Goal: Information Seeking & Learning: Compare options

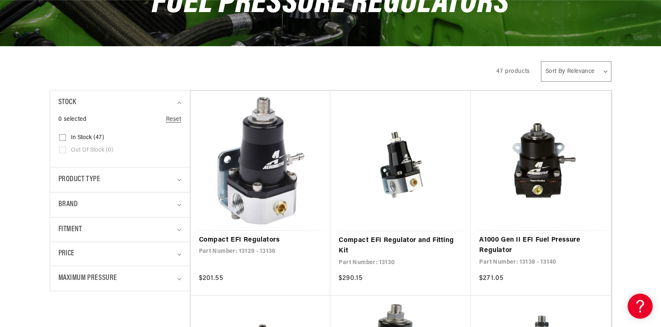
scroll to position [139, 0]
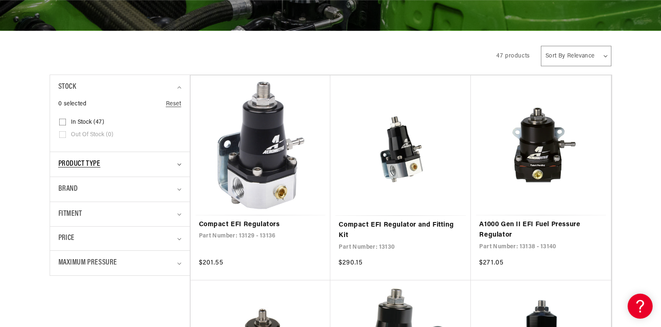
click at [178, 165] on icon "Product type (0 selected)" at bounding box center [179, 165] width 4 height 2
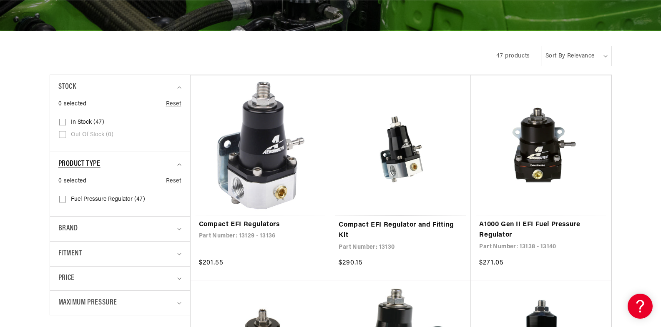
scroll to position [0, 1058]
click at [178, 165] on icon "Product type (0 selected)" at bounding box center [179, 165] width 4 height 3
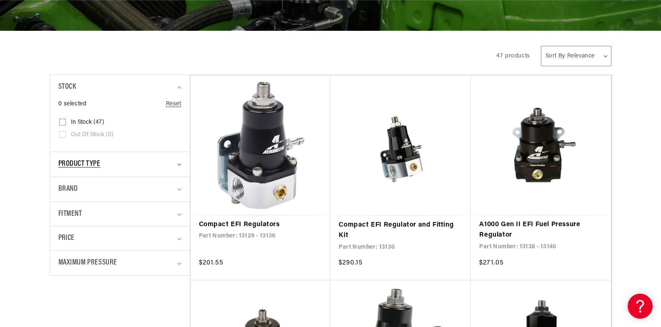
click at [179, 165] on icon "Product type (0 selected)" at bounding box center [179, 165] width 4 height 3
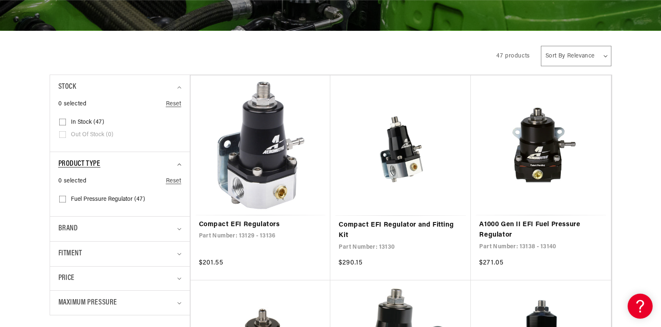
click at [179, 165] on icon "Product type (0 selected)" at bounding box center [179, 165] width 4 height 3
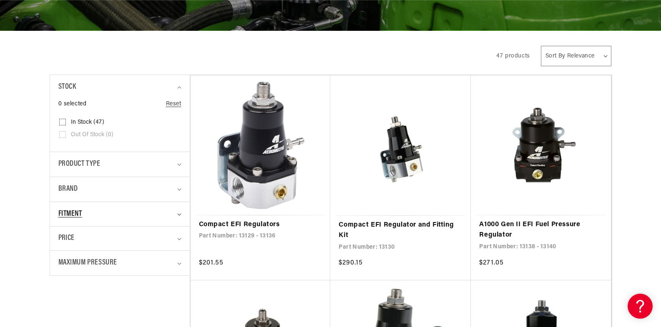
scroll to position [0, 1587]
click at [179, 216] on icon "Fitment (0 selected)" at bounding box center [179, 215] width 4 height 3
click at [178, 189] on icon "Brand (0 selected)" at bounding box center [179, 190] width 4 height 3
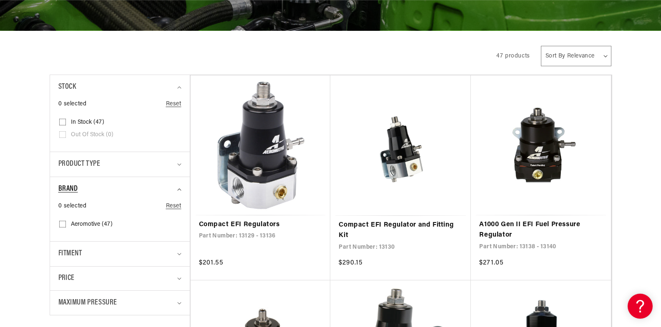
scroll to position [0, 0]
click at [178, 189] on icon "Brand (0 selected)" at bounding box center [179, 190] width 4 height 3
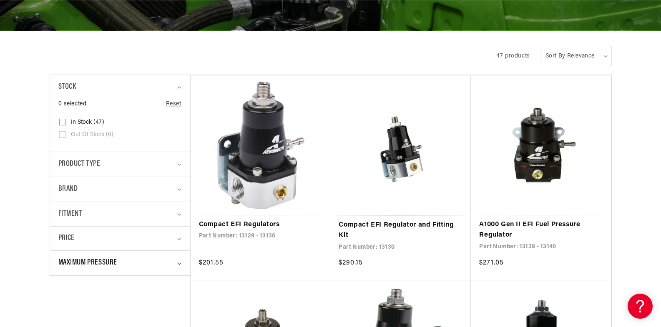
scroll to position [0, 529]
click at [171, 265] on div "Maximum Pressure" at bounding box center [116, 263] width 116 height 12
click at [60, 310] on input "8 PSI (2) 8 PSI (2 products)" at bounding box center [62, 312] width 7 height 7
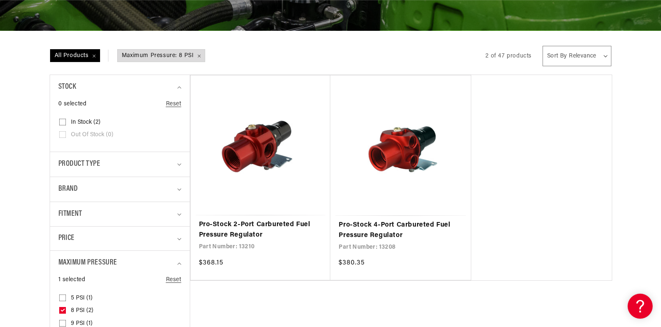
scroll to position [0, 1587]
click at [62, 311] on icon at bounding box center [62, 310] width 3 height 2
click at [62, 311] on input "8 PSI (2) 8 PSI (2 products)" at bounding box center [62, 312] width 7 height 7
checkbox input "false"
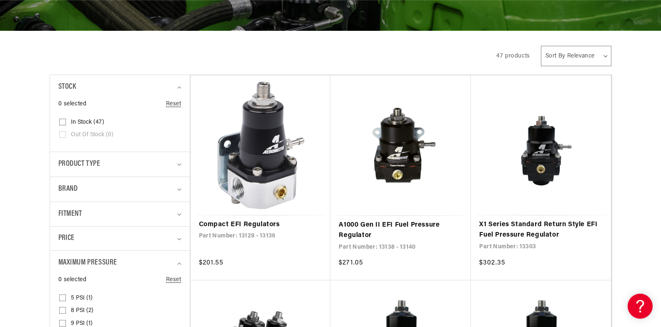
click at [63, 324] on input "9 PSI (1) 9 PSI (1 product)" at bounding box center [62, 325] width 7 height 7
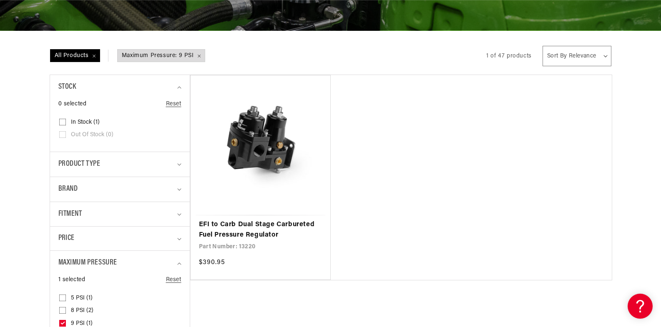
scroll to position [0, 1058]
click at [62, 323] on icon at bounding box center [62, 323] width 5 height 3
click at [62, 323] on input "9 PSI (1) 9 PSI (1 product)" at bounding box center [62, 325] width 7 height 7
checkbox input "false"
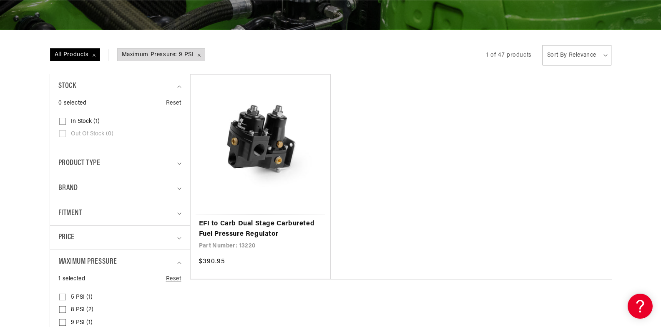
scroll to position [140, 0]
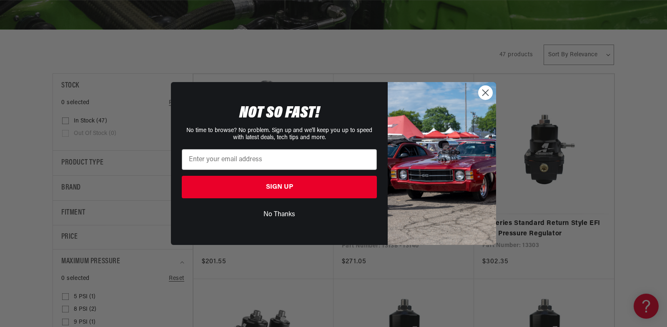
click at [486, 97] on circle "Close dialog" at bounding box center [486, 93] width 14 height 14
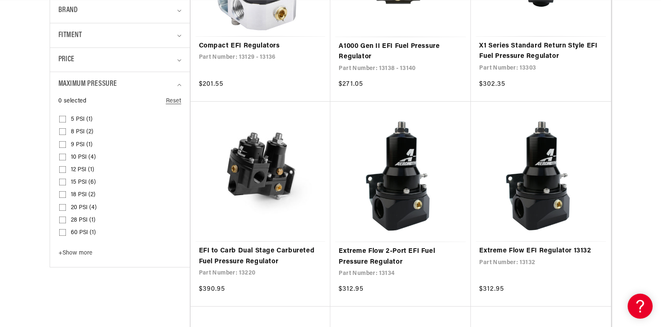
click at [63, 184] on input "15 PSI (6) 15 PSI (6 products)" at bounding box center [62, 184] width 7 height 7
checkbox input "true"
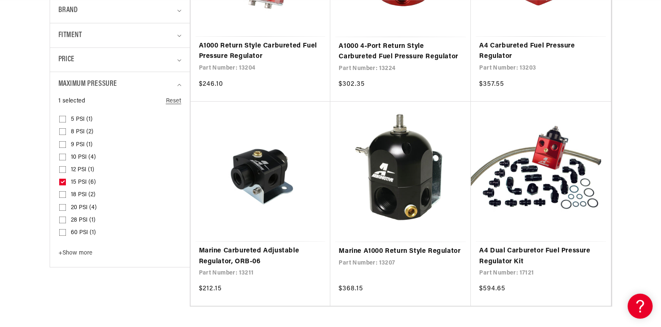
click at [61, 159] on input "10 PSI (4) 10 PSI (4 products)" at bounding box center [62, 159] width 7 height 7
checkbox input "true"
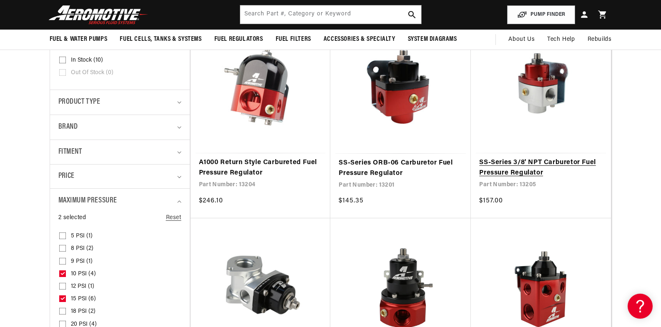
scroll to position [0, 529]
click at [525, 166] on link "SS-Series 3/8' NPT Carburetor Fuel Pressure Regulator" at bounding box center [540, 168] width 123 height 21
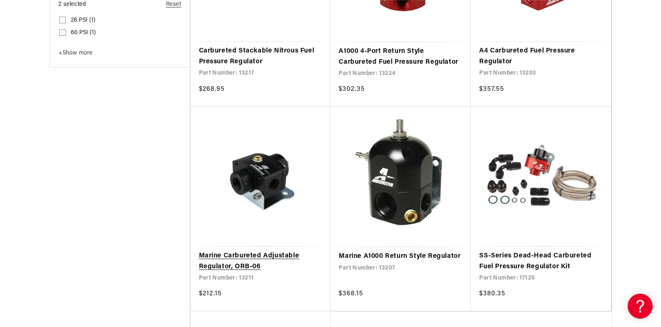
scroll to position [0, 0]
click at [229, 260] on link "Marine Carbureted Adjustable Regulator, ORB-06" at bounding box center [260, 261] width 123 height 21
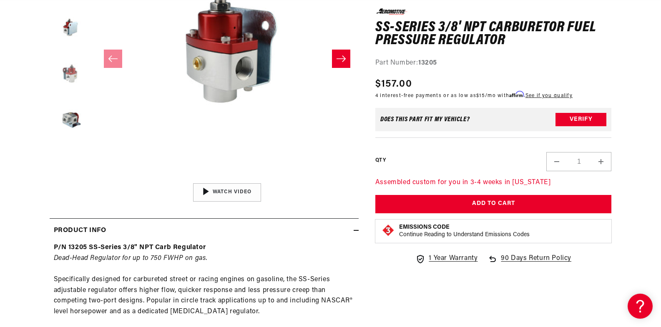
scroll to position [0, 1058]
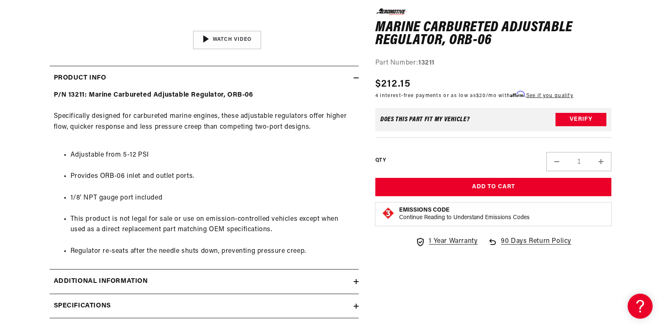
click at [357, 283] on icon at bounding box center [356, 281] width 5 height 5
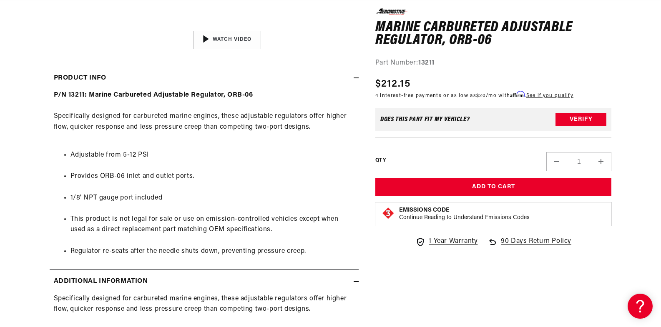
click at [27, 303] on section "0.0 star rating Write a review Marine Carbureted Adjustable Regulator, ORB-06 M…" at bounding box center [330, 182] width 661 height 854
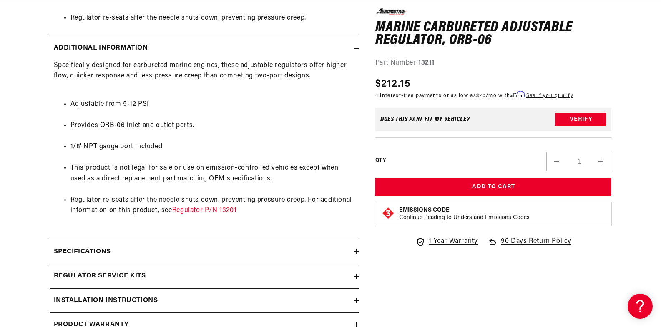
scroll to position [0, 529]
click at [355, 250] on icon at bounding box center [356, 251] width 5 height 5
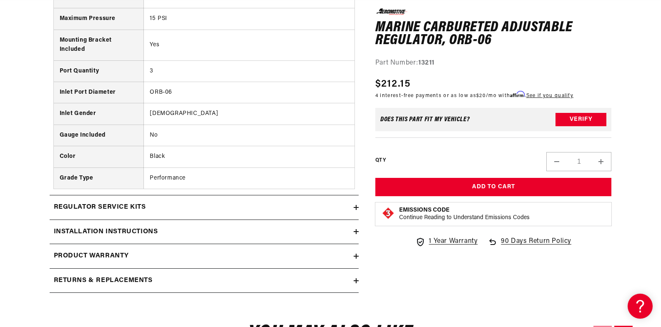
scroll to position [909, 0]
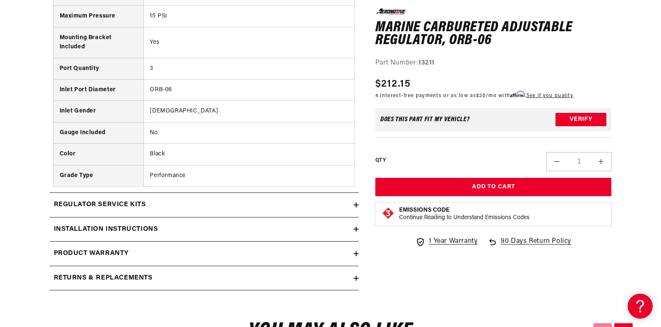
click at [355, 228] on icon at bounding box center [356, 229] width 5 height 5
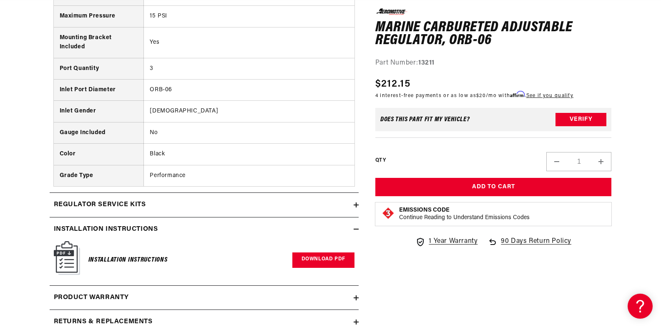
scroll to position [0, 529]
click at [315, 259] on link "Download PDF" at bounding box center [323, 260] width 62 height 15
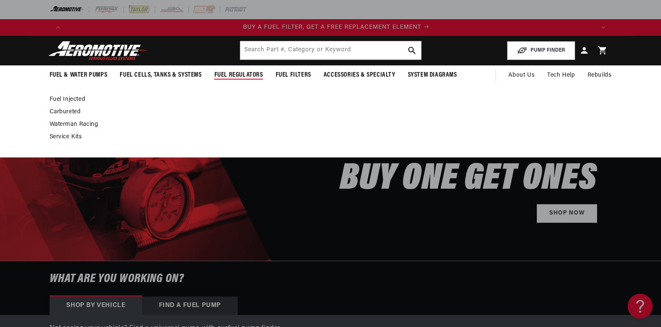
scroll to position [0, 529]
click at [65, 111] on link "Carbureted" at bounding box center [327, 112] width 554 height 8
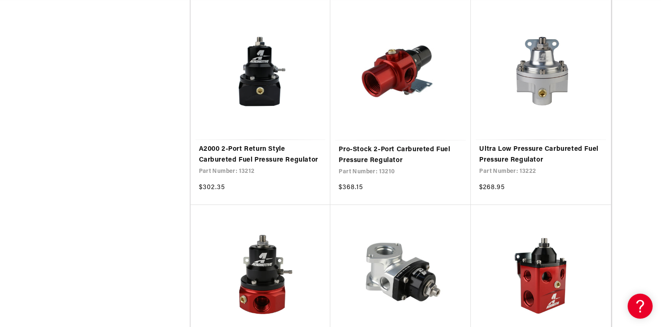
scroll to position [0, 1587]
click at [247, 158] on link "A2000 2-Port Return Style Carbureted Fuel Pressure Regulator" at bounding box center [260, 154] width 123 height 21
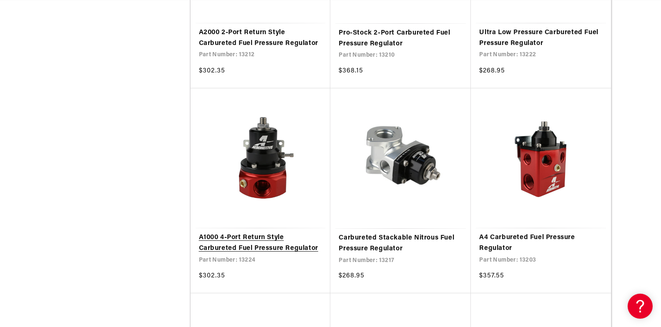
click at [243, 246] on link "A1000 4-Port Return Style Carbureted Fuel Pressure Regulator" at bounding box center [260, 243] width 123 height 21
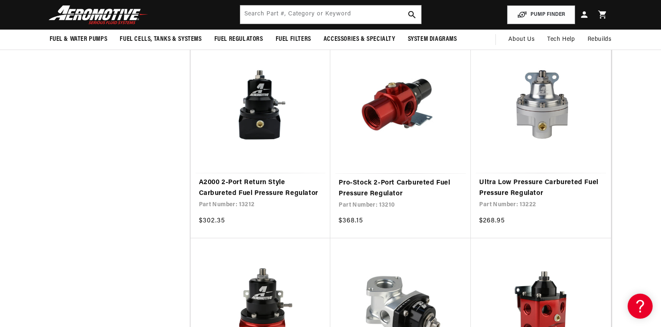
scroll to position [0, 1058]
click at [257, 186] on link "A2000 2-Port Return Style Carbureted Fuel Pressure Regulator" at bounding box center [260, 188] width 123 height 21
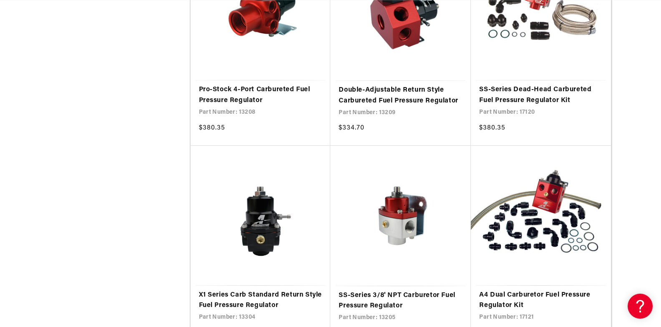
scroll to position [0, 1047]
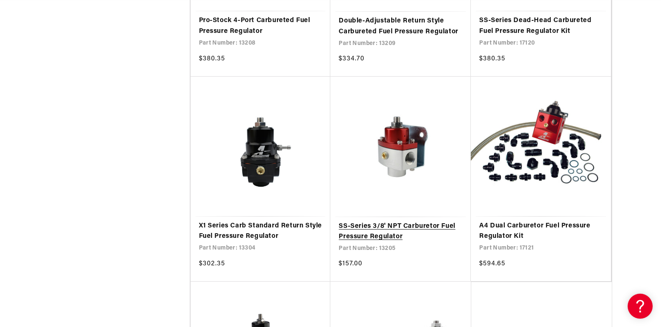
click at [383, 234] on link "SS-Series 3/8' NPT Carburetor Fuel Pressure Regulator" at bounding box center [401, 231] width 124 height 21
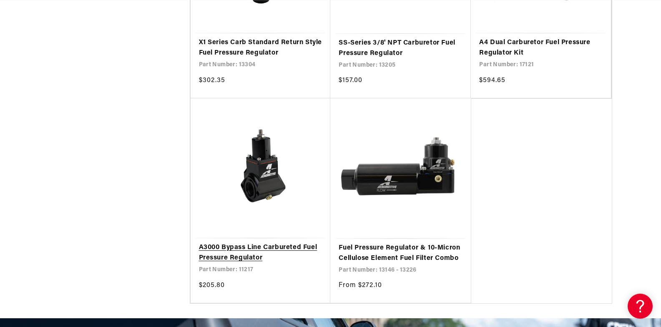
scroll to position [0, 0]
click at [247, 248] on link "A3000 Bypass Line Carbureted Fuel Pressure Regulator" at bounding box center [260, 253] width 123 height 21
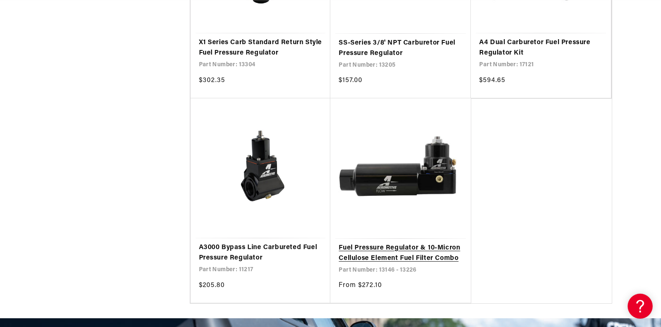
click at [419, 251] on link "Fuel Pressure Regulator & 10-Micron Cellulose Element Fuel Filter Combo" at bounding box center [401, 253] width 124 height 21
click at [388, 252] on link "Fuel Pressure Regulator & 10-Micron Cellulose Element Fuel Filter Combo" at bounding box center [401, 253] width 124 height 21
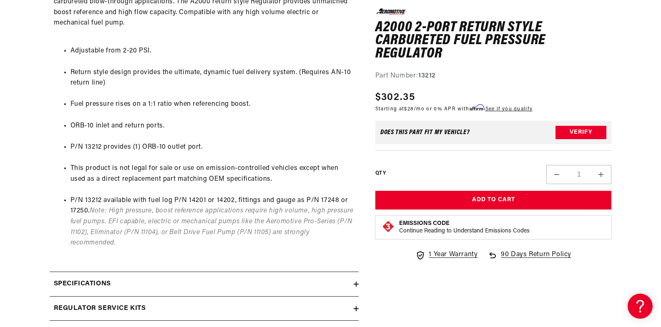
scroll to position [506, 0]
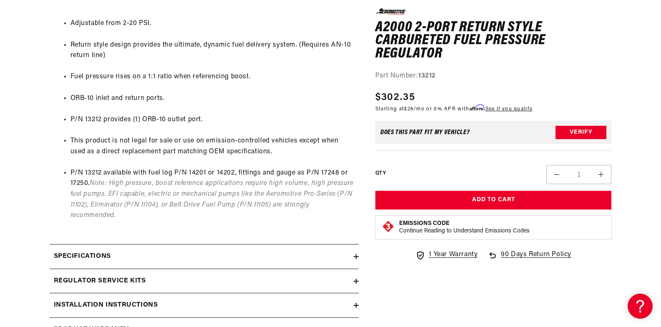
click at [355, 304] on icon at bounding box center [356, 305] width 5 height 5
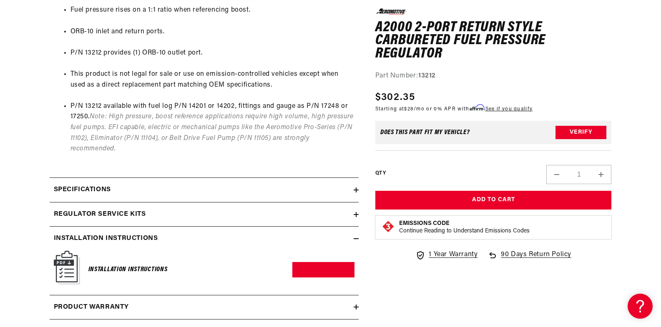
scroll to position [0, 0]
click at [104, 239] on h2 "Installation Instructions" at bounding box center [106, 239] width 104 height 11
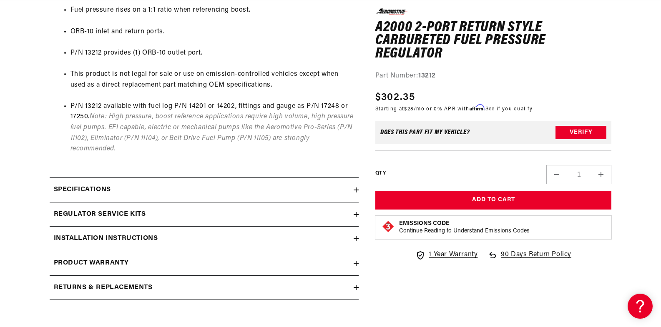
click at [104, 239] on h2 "Installation Instructions" at bounding box center [106, 239] width 104 height 11
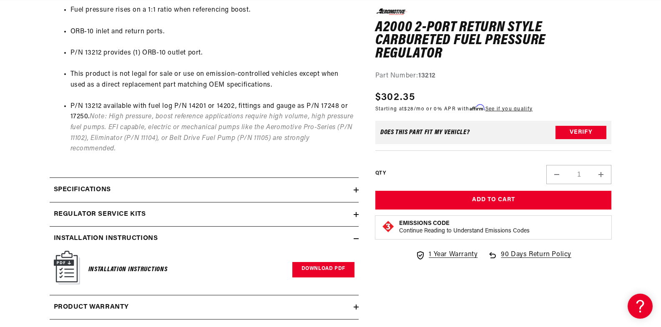
click at [323, 265] on link "Download PDF" at bounding box center [323, 269] width 62 height 15
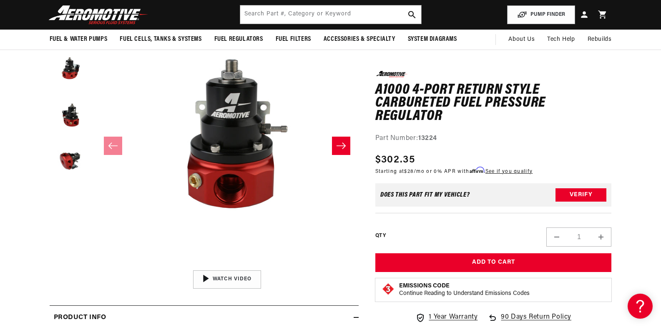
scroll to position [106, 0]
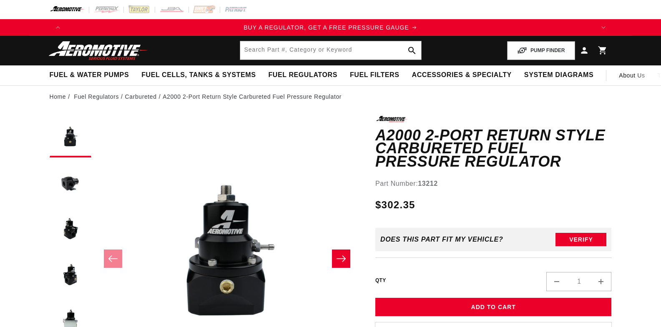
click at [344, 257] on icon "Slide right" at bounding box center [341, 259] width 10 height 8
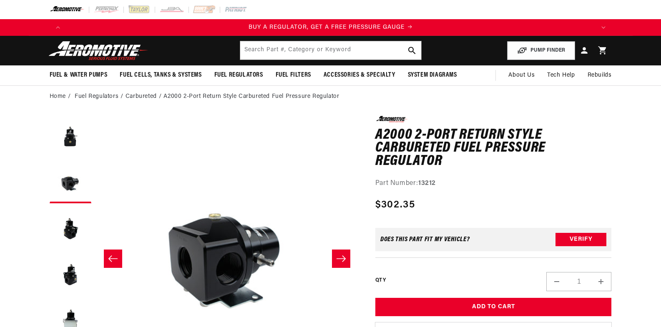
click at [344, 257] on icon "Slide right" at bounding box center [341, 259] width 10 height 8
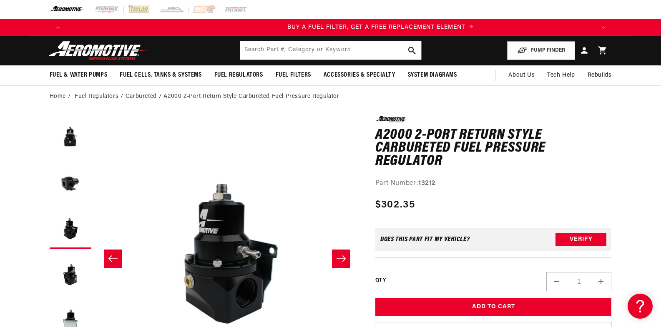
scroll to position [0, 529]
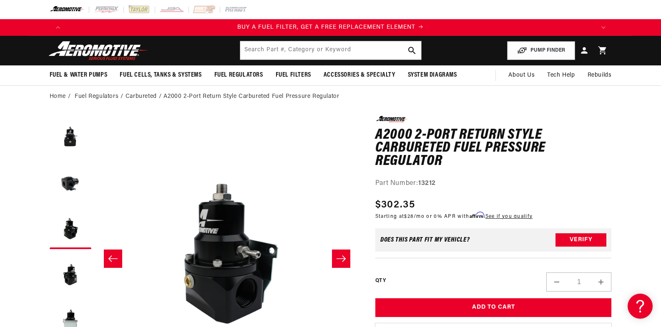
click at [113, 258] on icon "Slide left" at bounding box center [113, 259] width 10 height 8
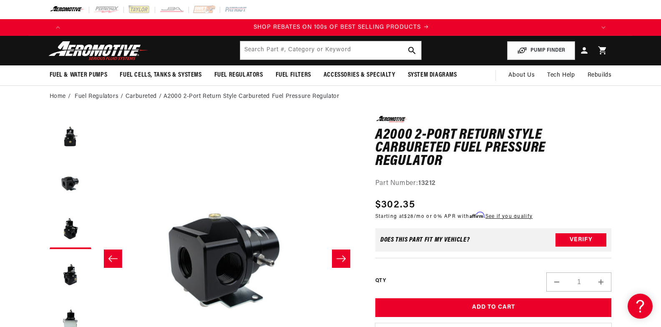
scroll to position [0, 1058]
click at [113, 258] on icon "Slide left" at bounding box center [113, 259] width 10 height 8
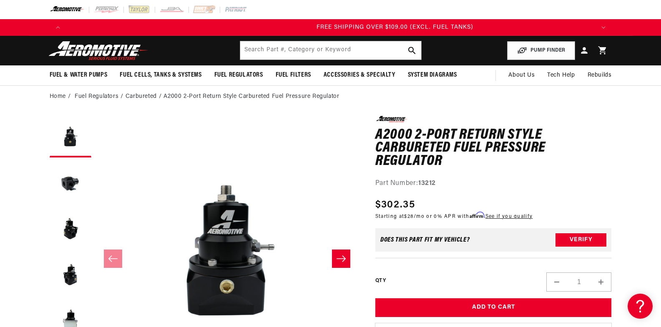
scroll to position [0, 1587]
click at [339, 257] on icon "Slide right" at bounding box center [341, 259] width 10 height 8
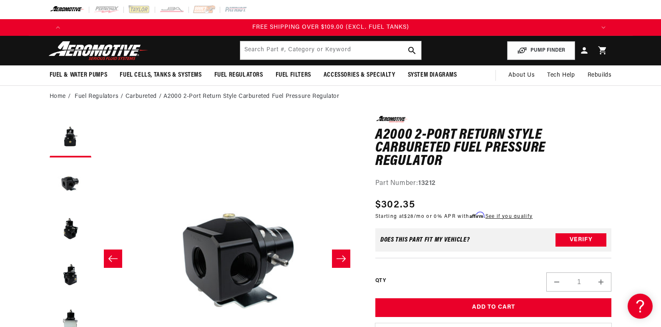
scroll to position [0, 263]
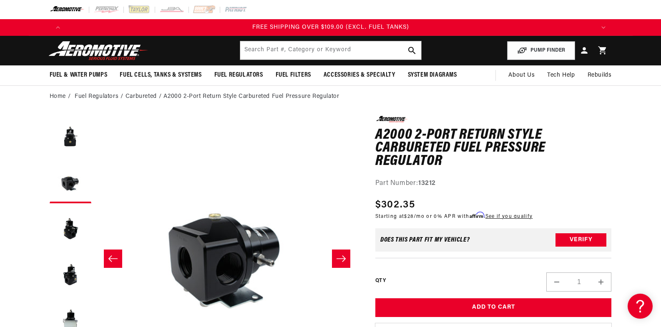
click at [339, 257] on icon "Slide right" at bounding box center [341, 259] width 10 height 8
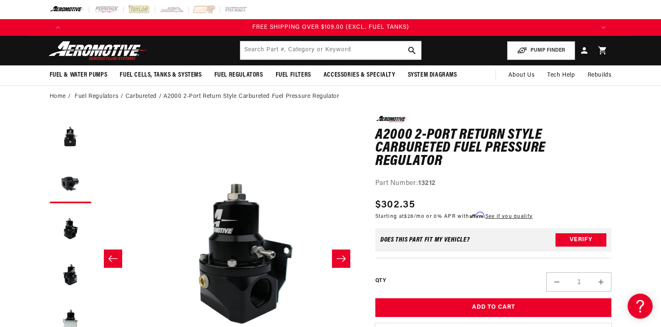
scroll to position [0, 527]
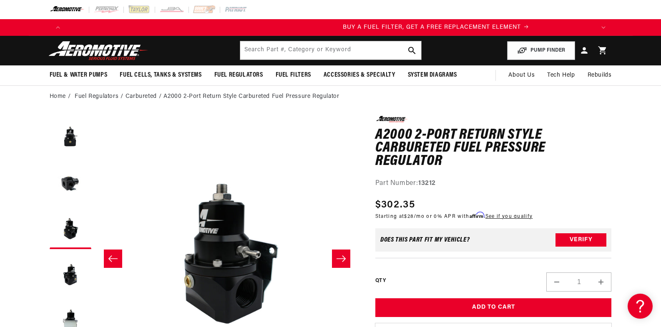
click at [339, 257] on icon "Slide right" at bounding box center [341, 259] width 10 height 8
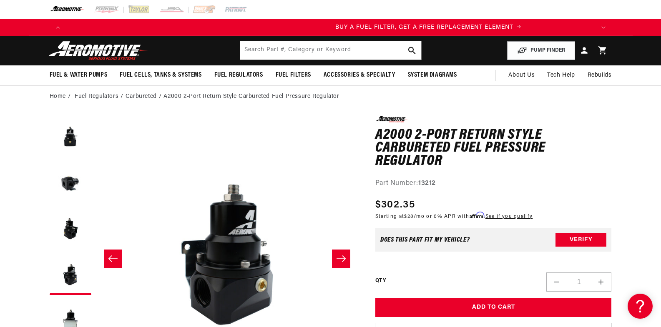
scroll to position [0, 529]
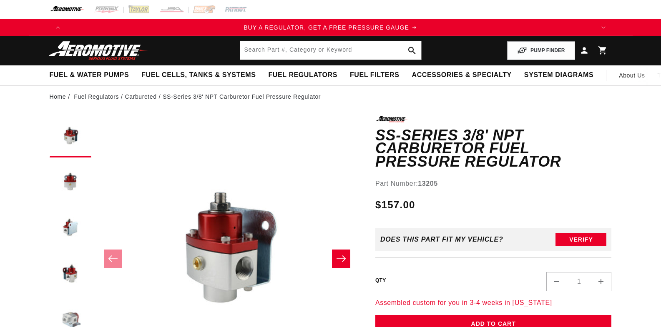
click at [69, 319] on button "Load image 5 in gallery view" at bounding box center [71, 320] width 42 height 42
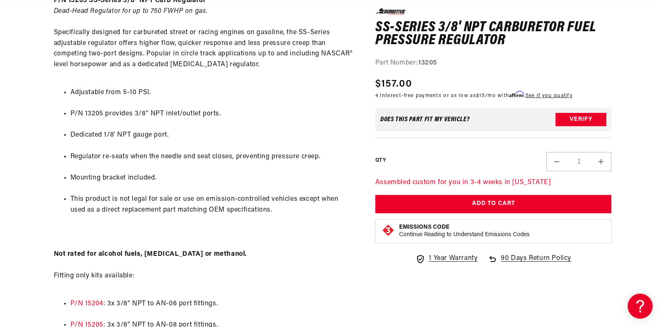
scroll to position [0, 1587]
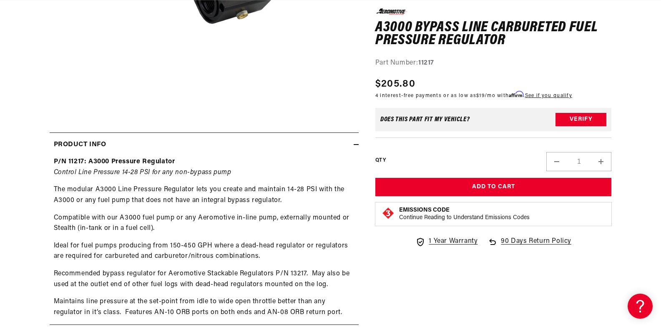
scroll to position [0, 977]
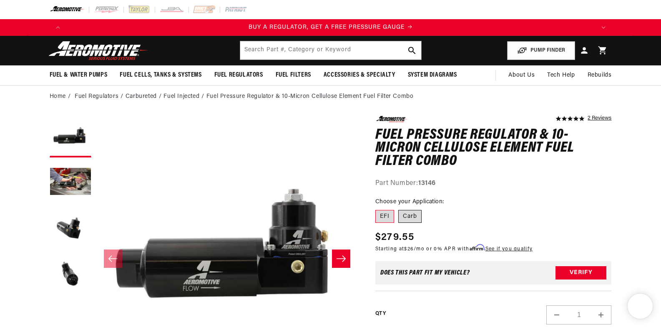
click at [415, 216] on label "Carb" at bounding box center [409, 216] width 23 height 13
click at [399, 209] on input "Carb" at bounding box center [398, 209] width 0 height 0
radio input "true"
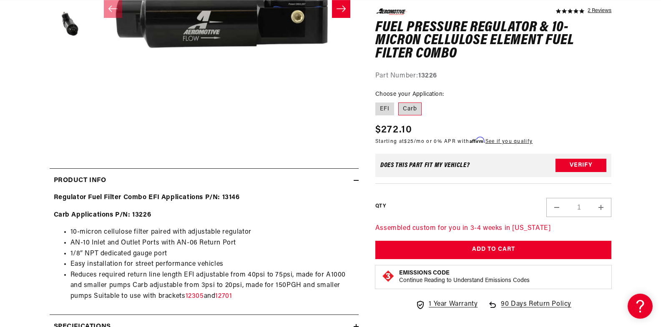
scroll to position [0, 529]
click at [406, 106] on label "Carb" at bounding box center [409, 108] width 23 height 13
click at [399, 101] on input "Carb" at bounding box center [398, 101] width 0 height 0
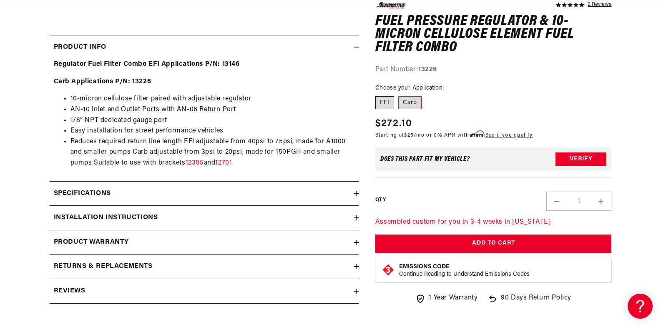
click at [385, 100] on label "EFI" at bounding box center [384, 102] width 19 height 13
click at [378, 95] on input "EFI" at bounding box center [377, 95] width 0 height 0
radio input "true"
click at [415, 100] on label "Carb" at bounding box center [409, 102] width 23 height 13
click at [399, 95] on input "Carb" at bounding box center [398, 95] width 0 height 0
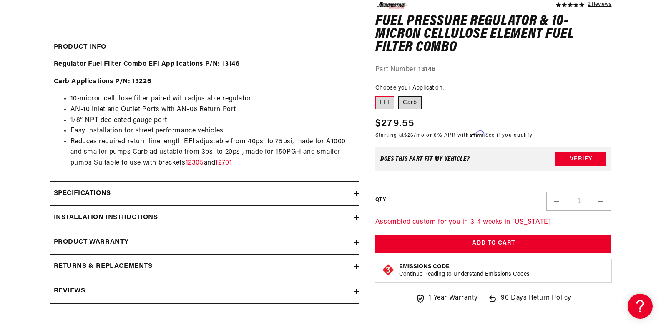
radio input "true"
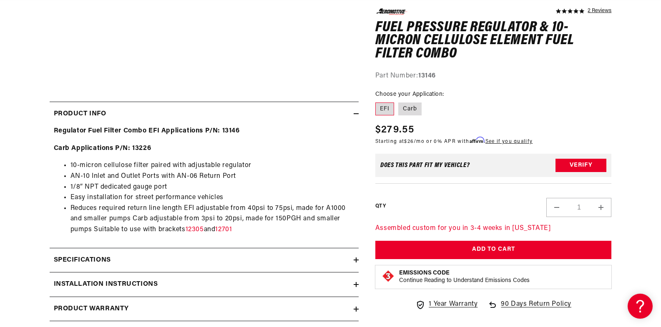
scroll to position [0, 1058]
click at [413, 106] on label "Carb" at bounding box center [409, 108] width 23 height 13
click at [399, 101] on input "Carb" at bounding box center [398, 101] width 0 height 0
radio input "true"
